Goal: Find specific page/section: Find specific page/section

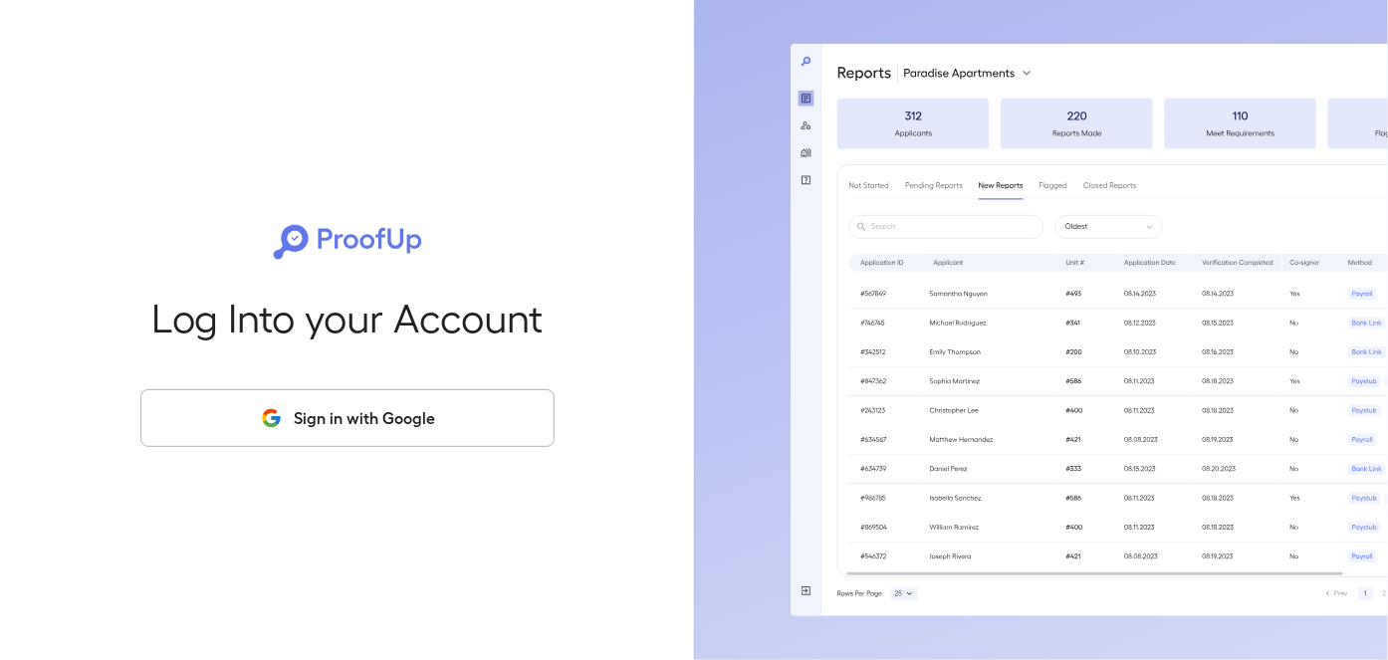
click at [318, 431] on button "Sign in with Google" at bounding box center [347, 418] width 414 height 58
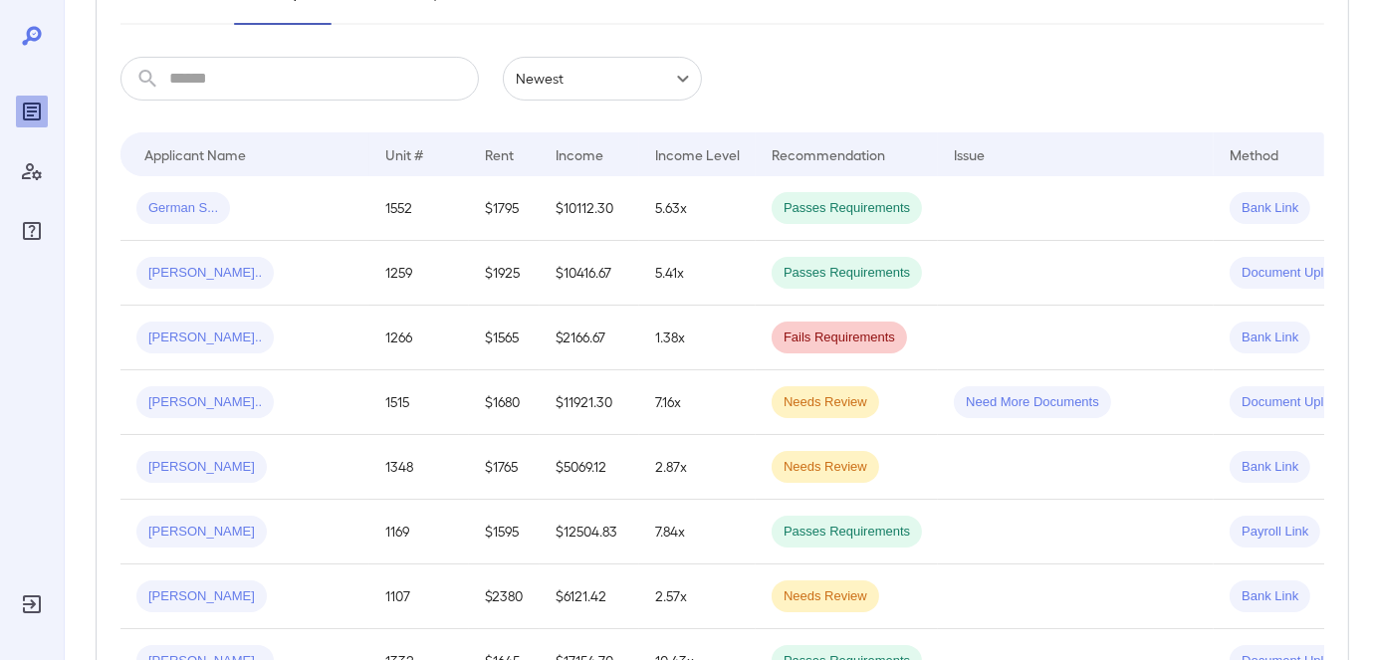
scroll to position [100, 0]
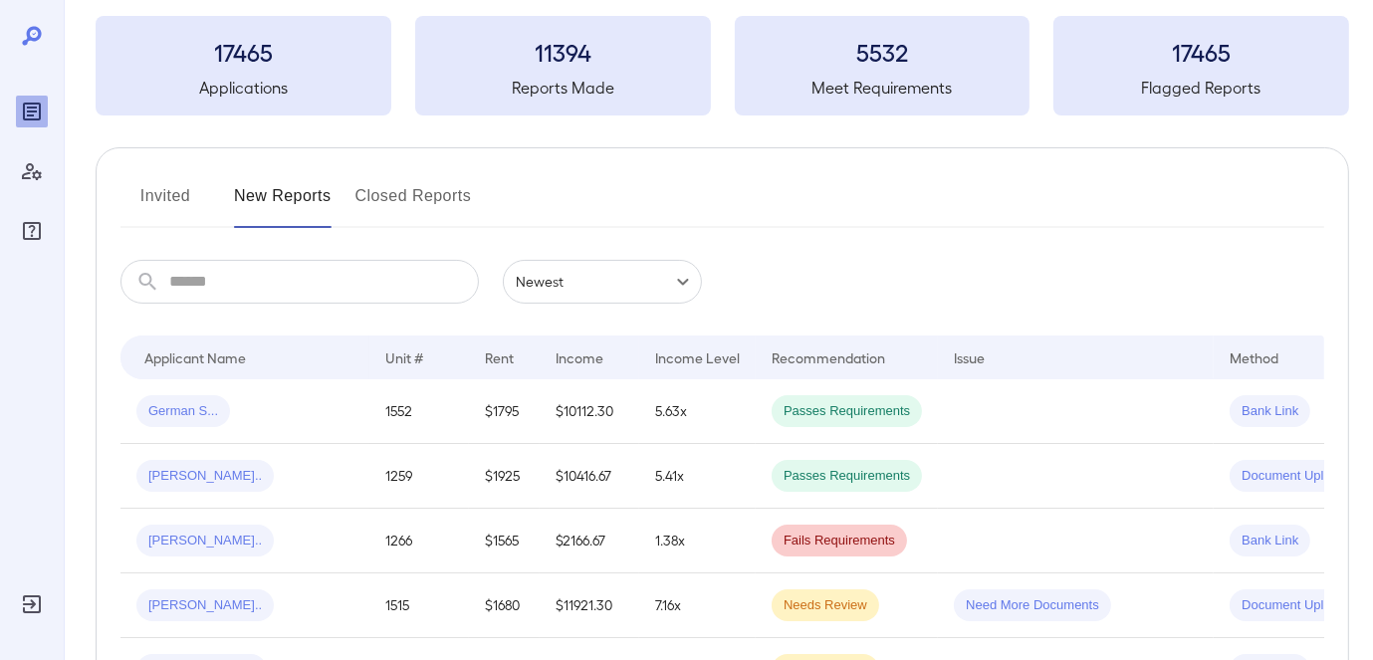
click at [183, 202] on button "Invited" at bounding box center [165, 204] width 90 height 48
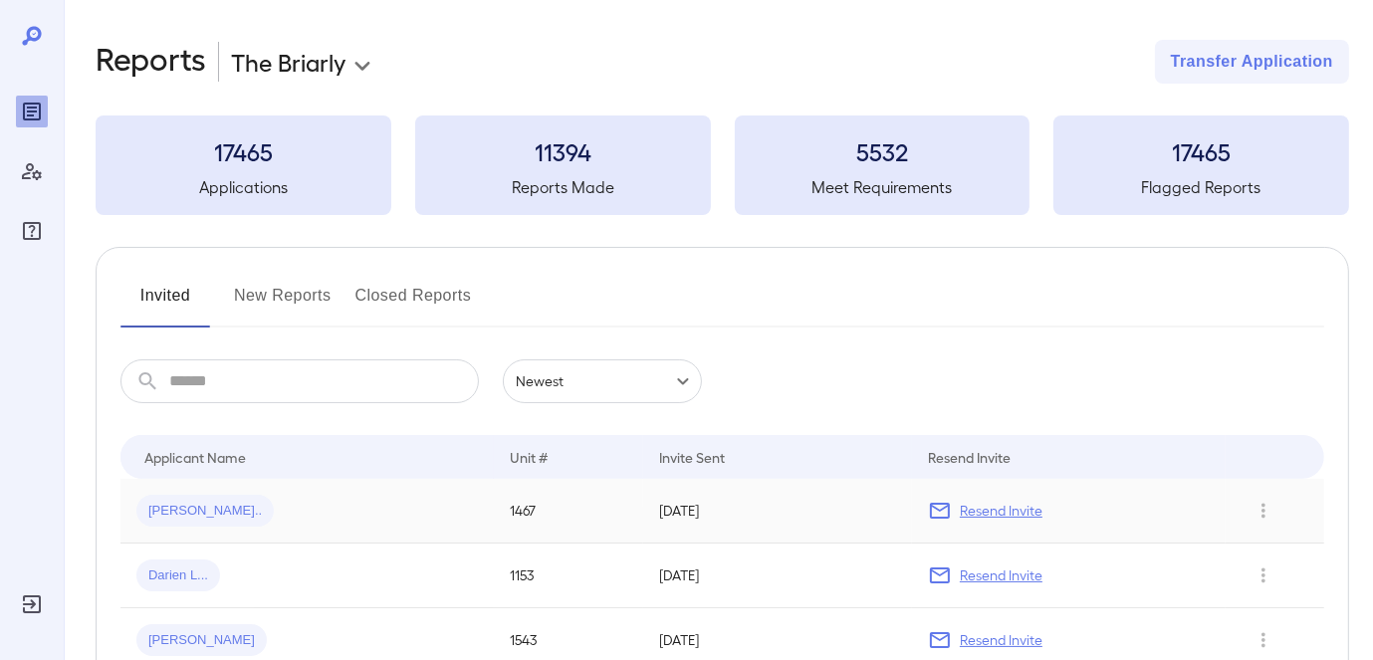
scroll to position [100, 0]
